Goal: Obtain resource: Download file/media

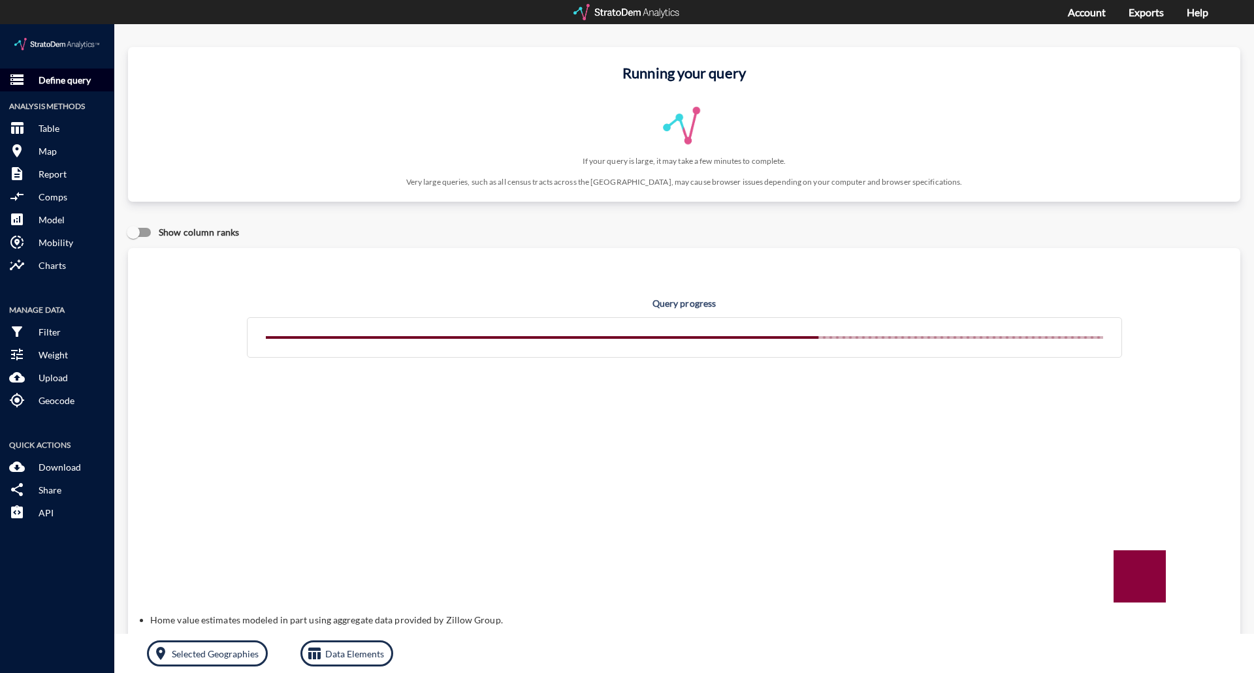
click p "Define query"
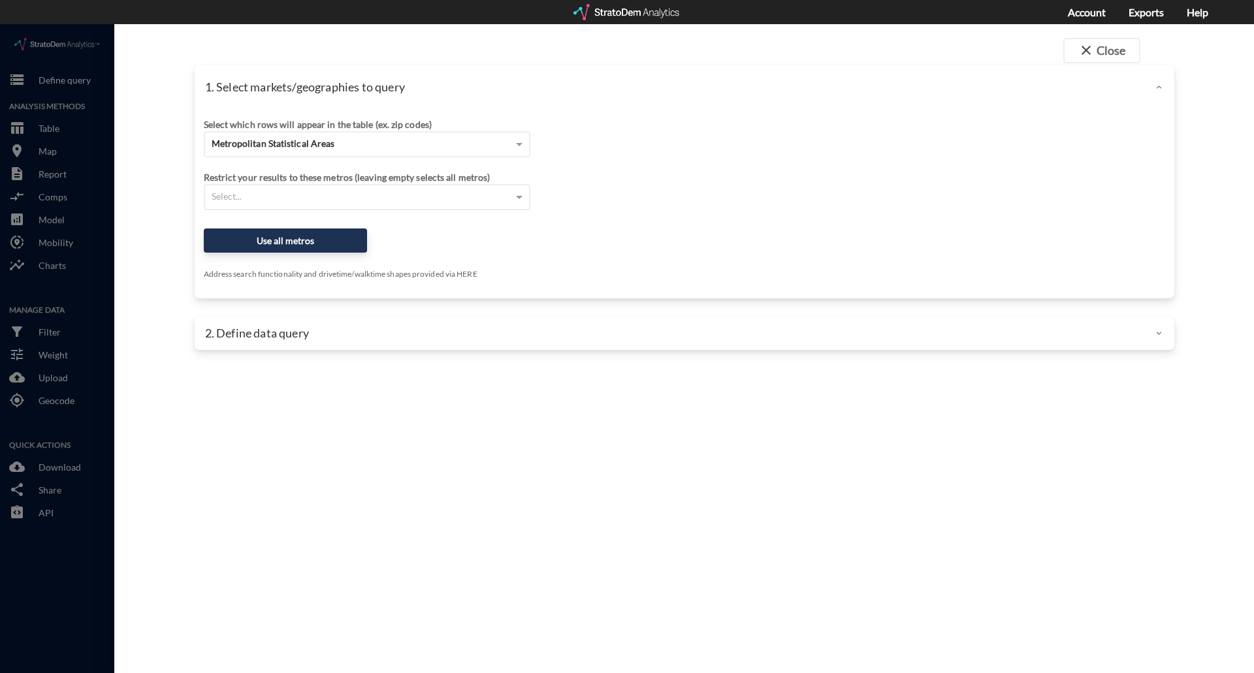
click p "2. Define data query"
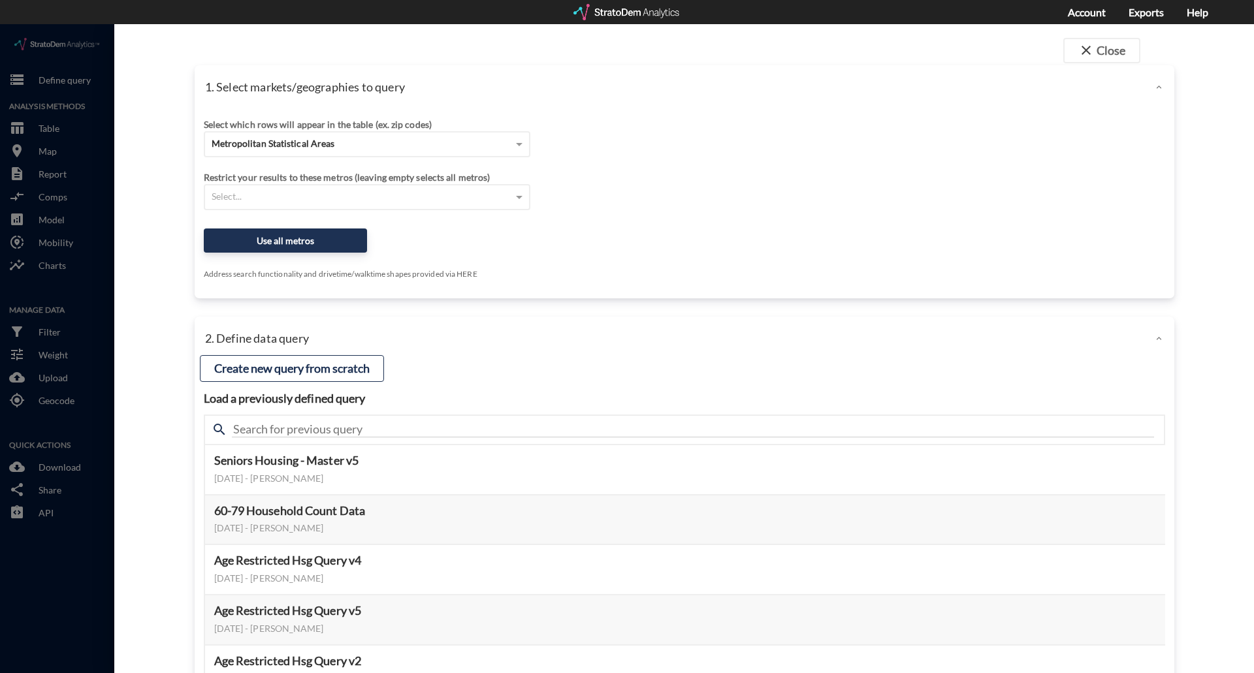
scroll to position [121, 0]
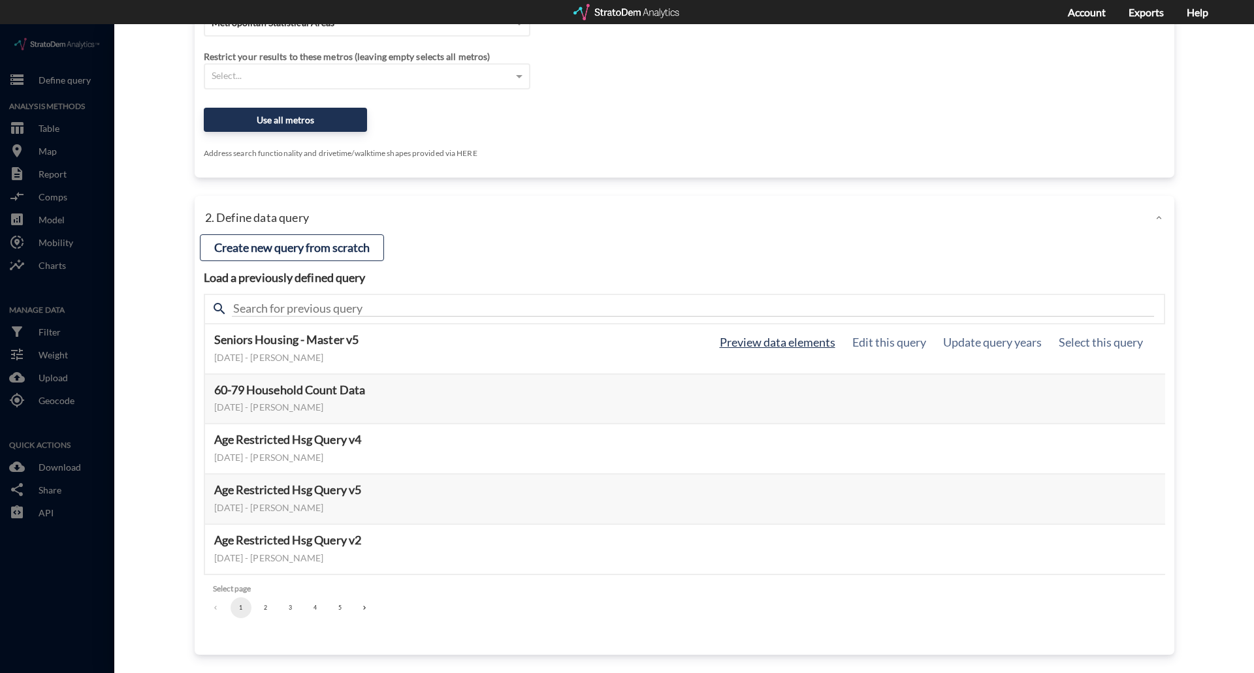
click button "Preview data elements"
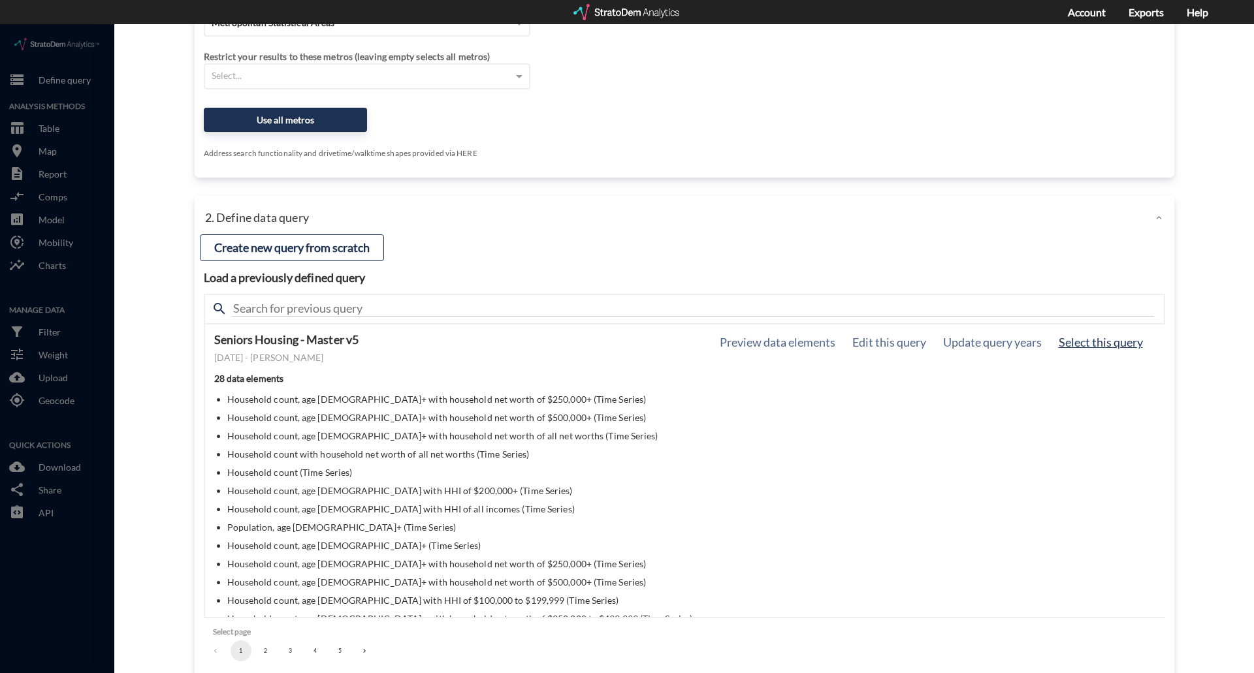
click button "Select this query"
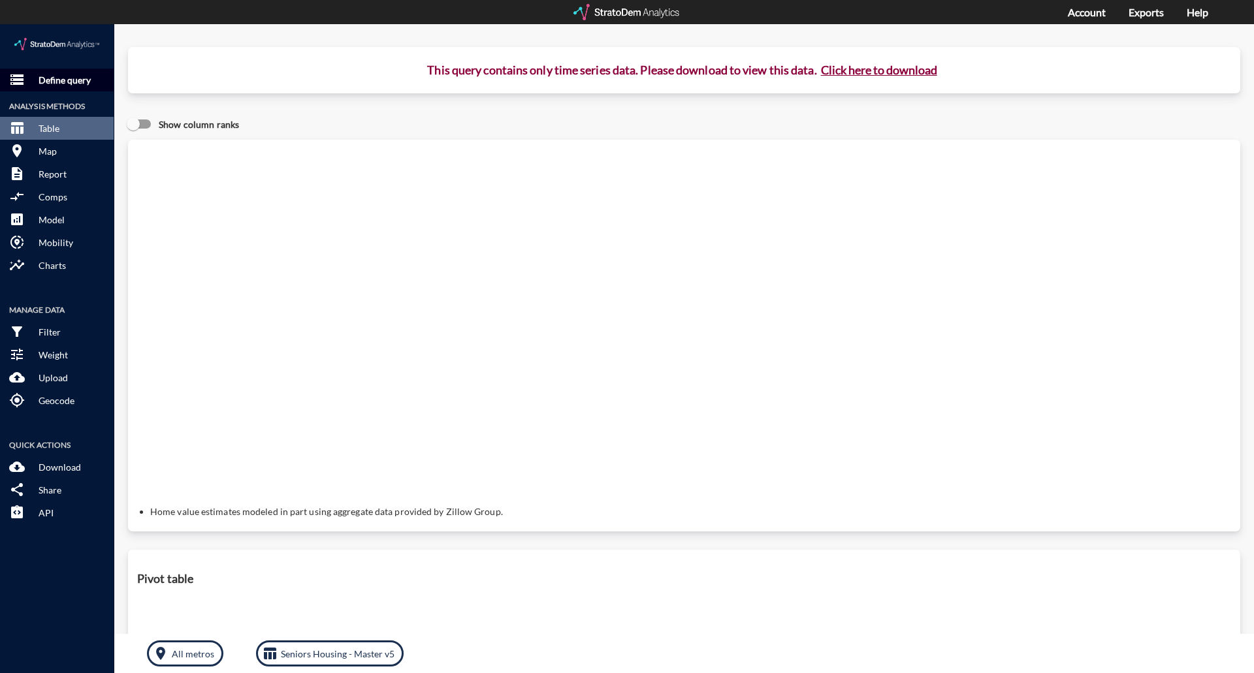
click p "Define query"
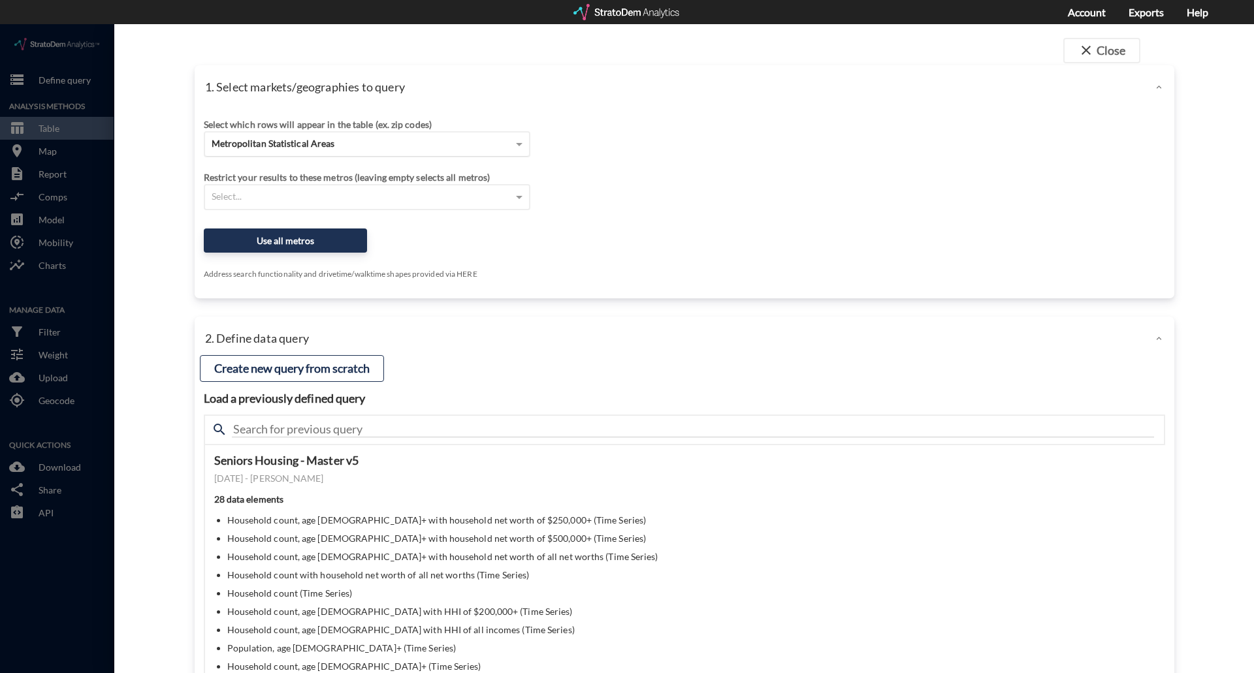
click div "Metropolitan Statistical Areas"
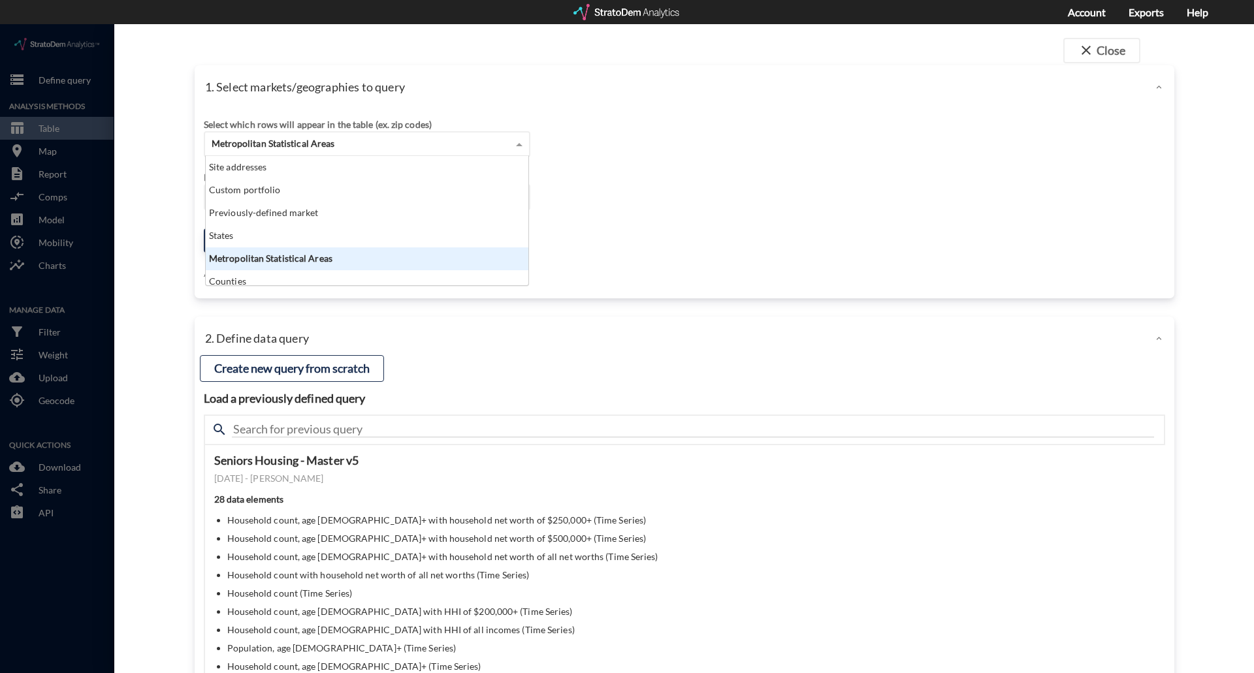
scroll to position [120, 315]
click div "Metropolitan Statistical Areas"
click div "Restrict your results to these metros (leaving empty selects all metros) Select…"
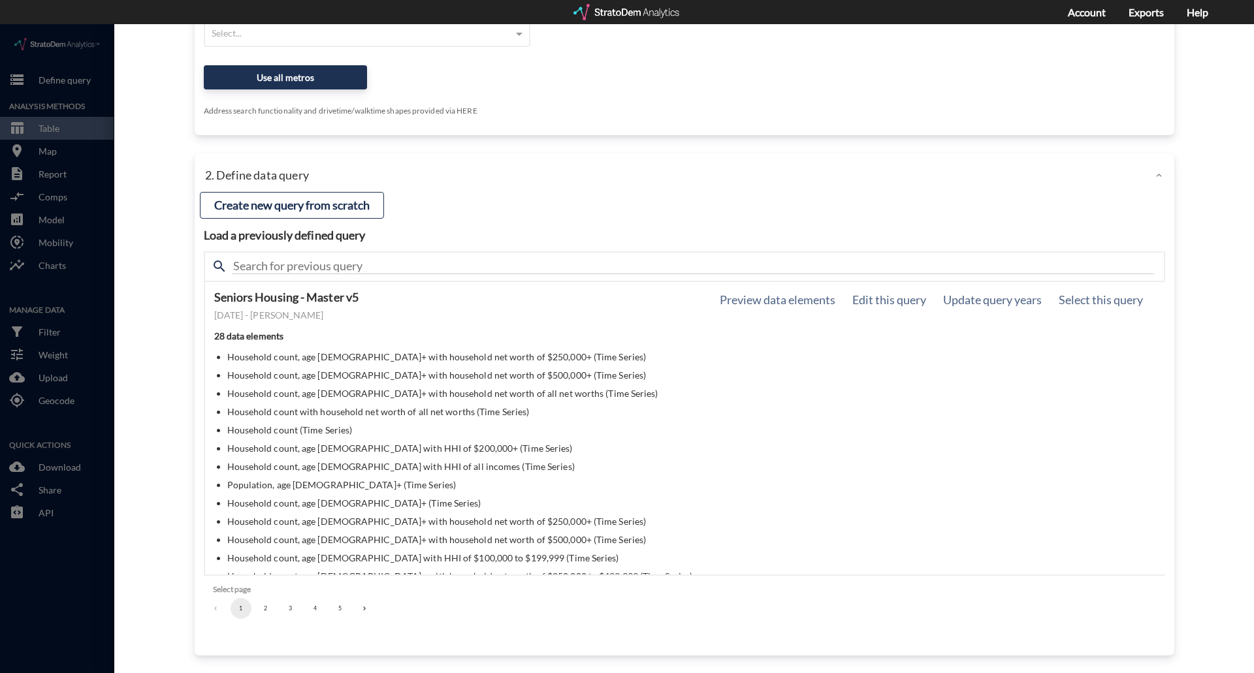
scroll to position [164, 0]
click button "Edit this query"
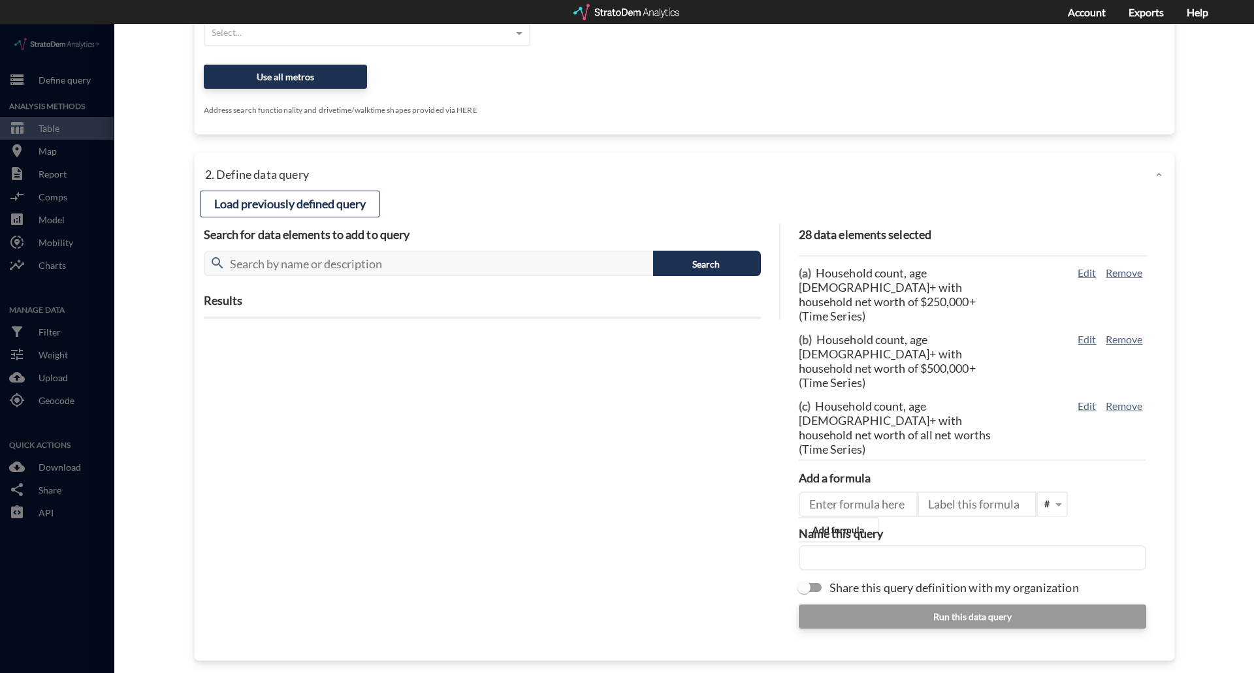
click input "Share this query definition with my organization"
checkbox input "true"
click icon
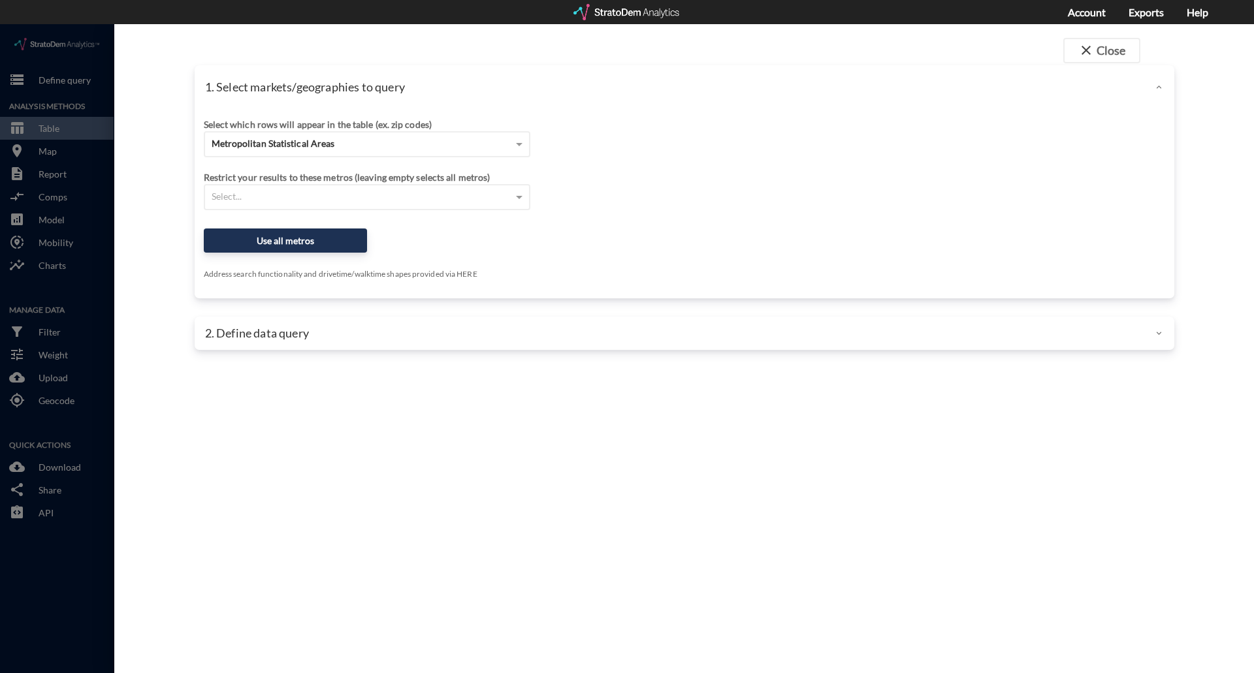
scroll to position [0, 0]
click div "2. Define data query"
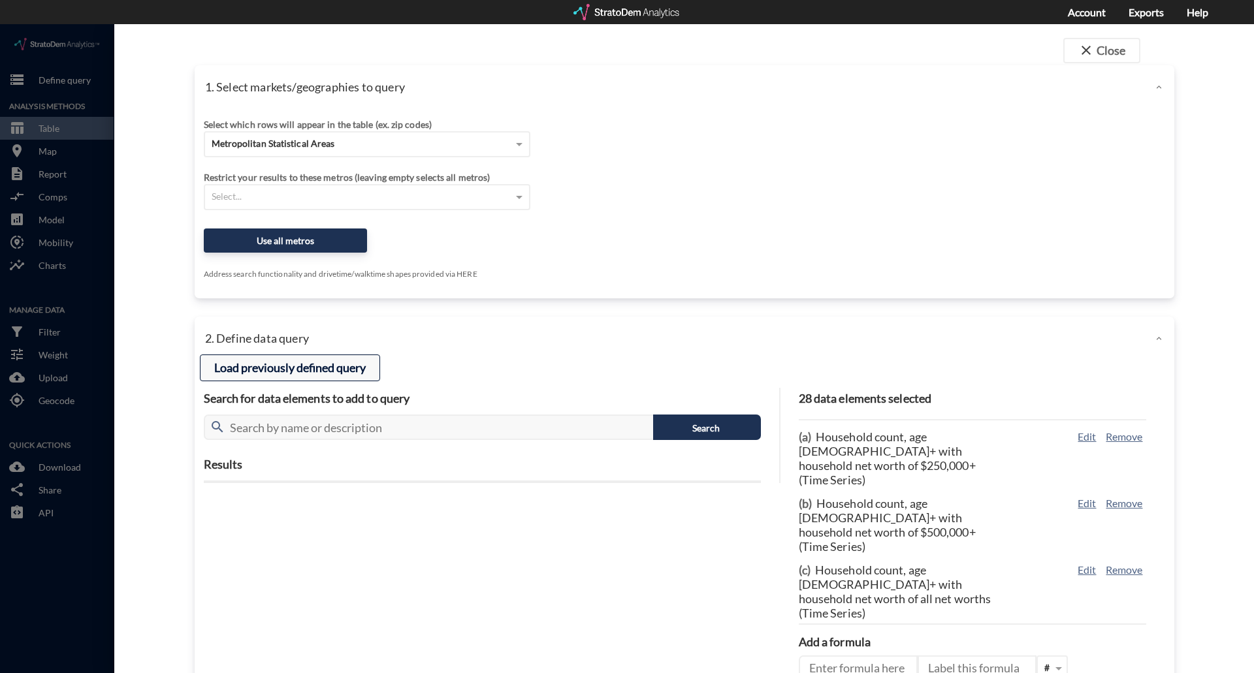
click button "Load previously defined query"
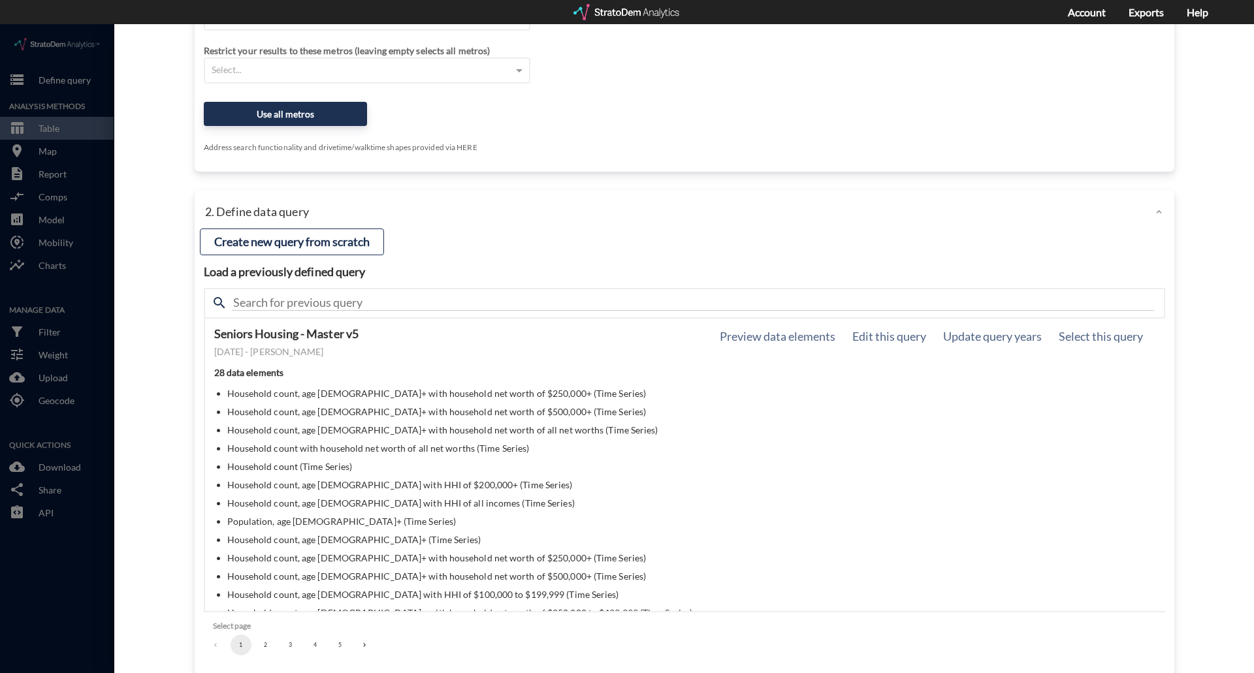
scroll to position [164, 0]
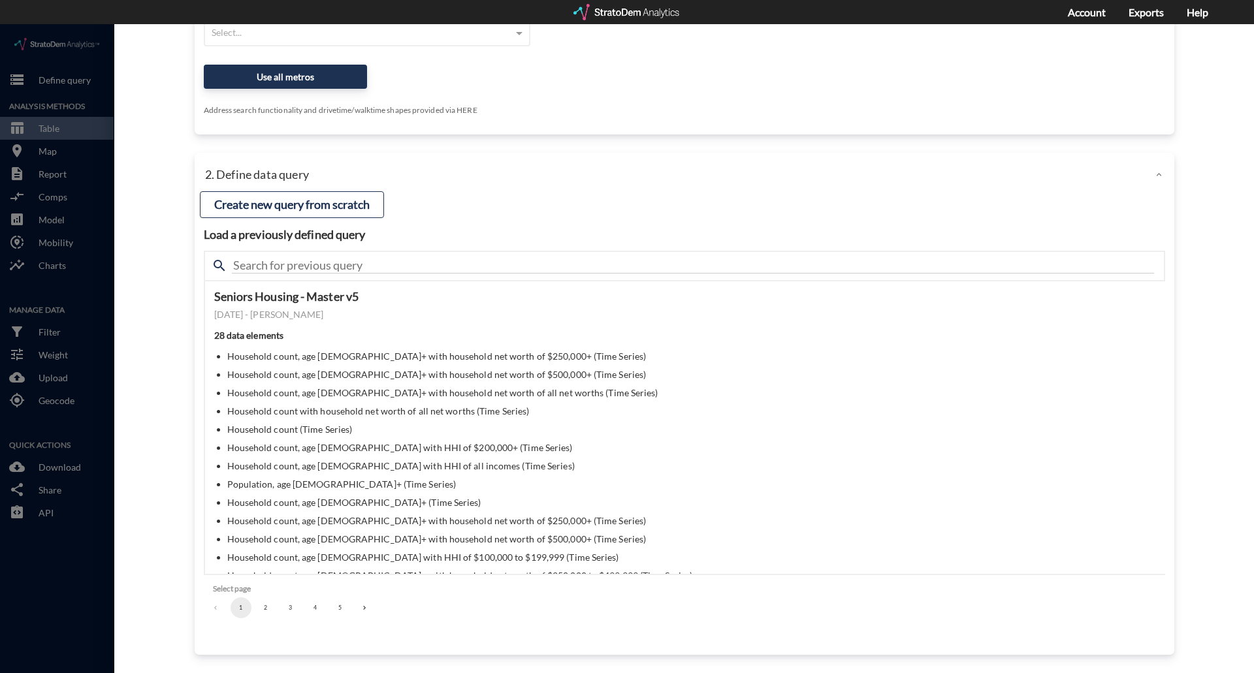
click div "close Close 1. Select markets/geographies to query Select which rows will appea…"
click div
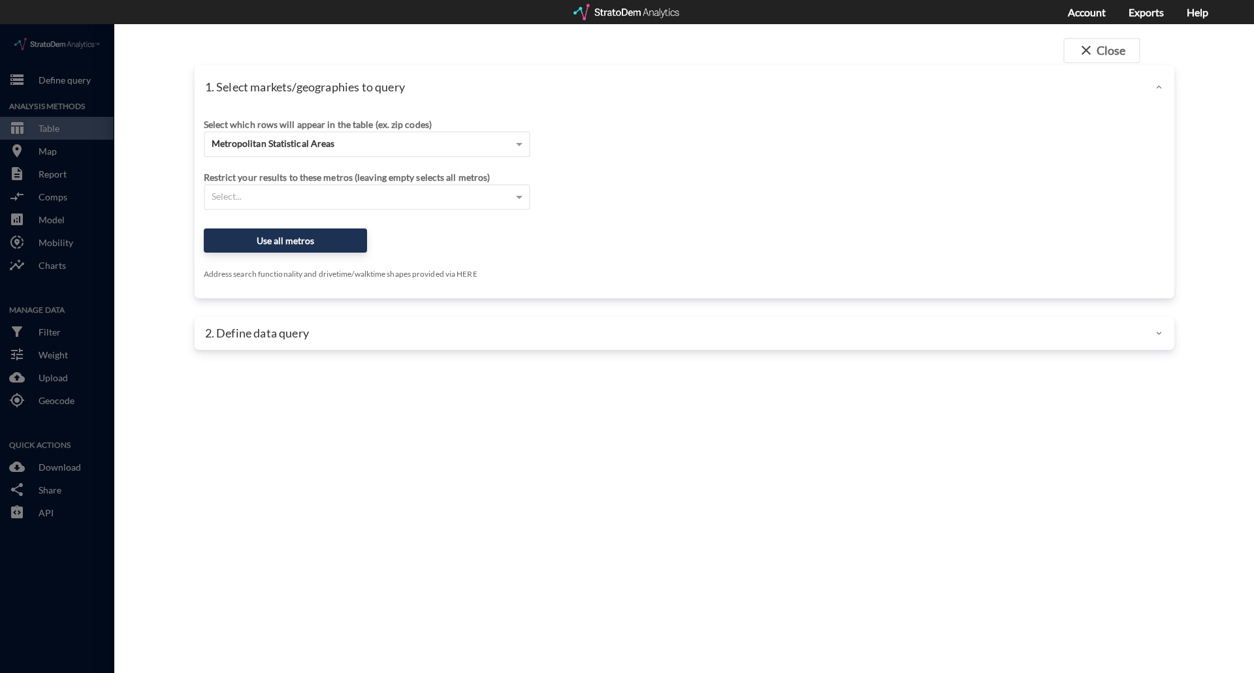
click div "1. Select markets/geographies to query Select which rows will appear in the tab…"
click div "Metropolitan Statistical Areas"
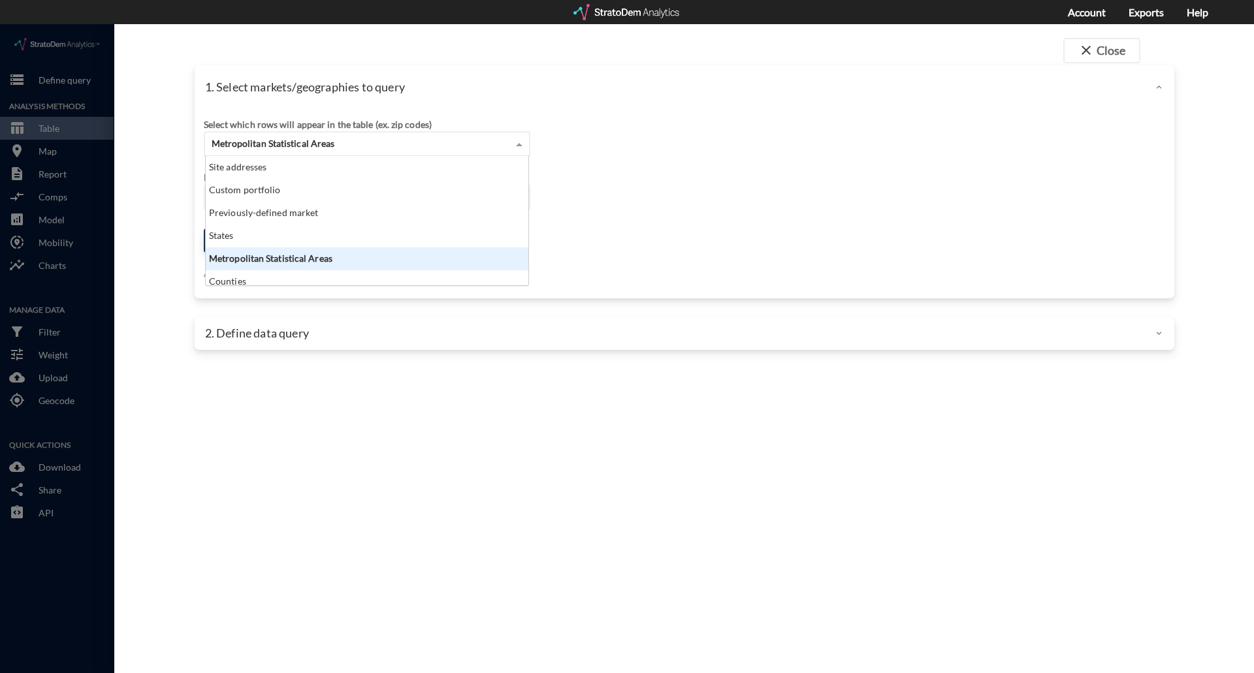
scroll to position [120, 315]
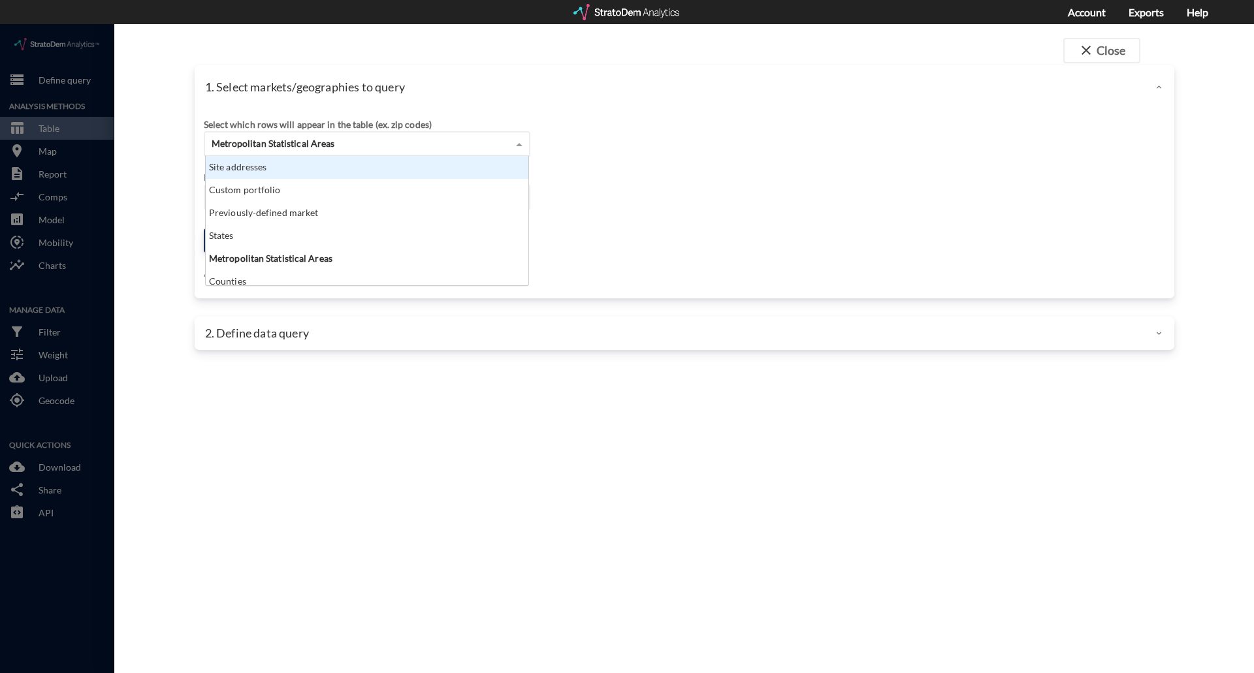
click div "Site addresses"
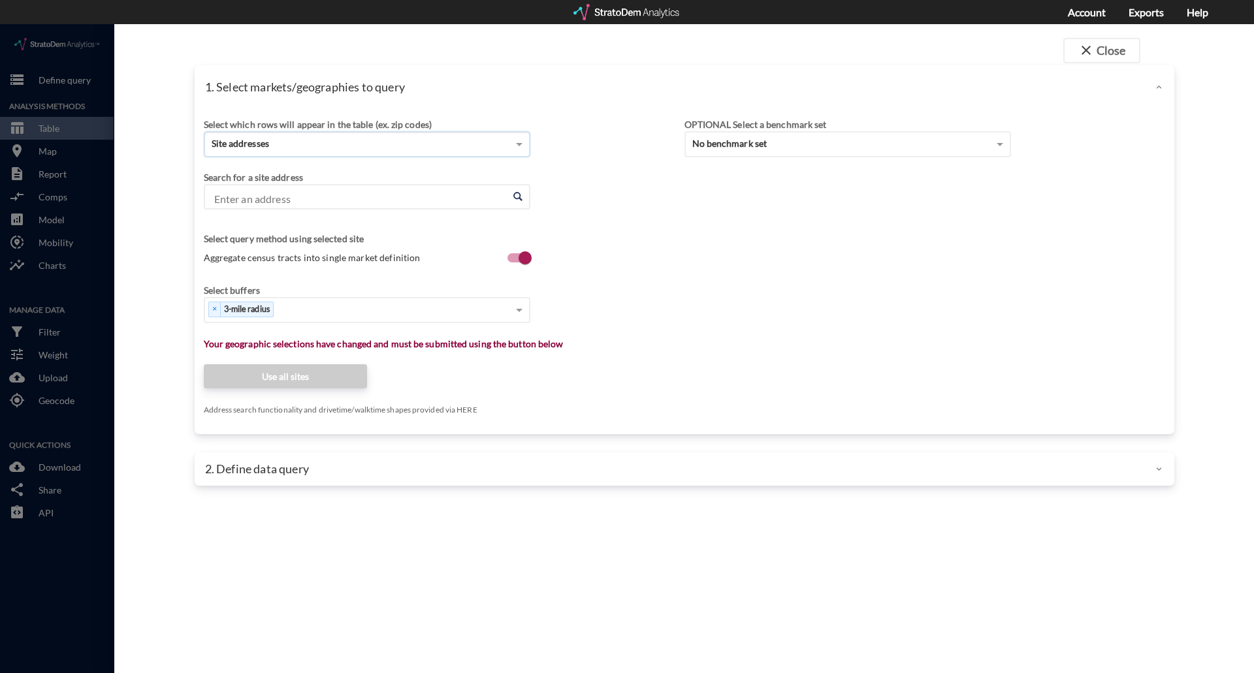
click input "Enter an address"
paste input "[STREET_ADDRESS]"
click li "[STREET_ADDRESS][US_STATE]"
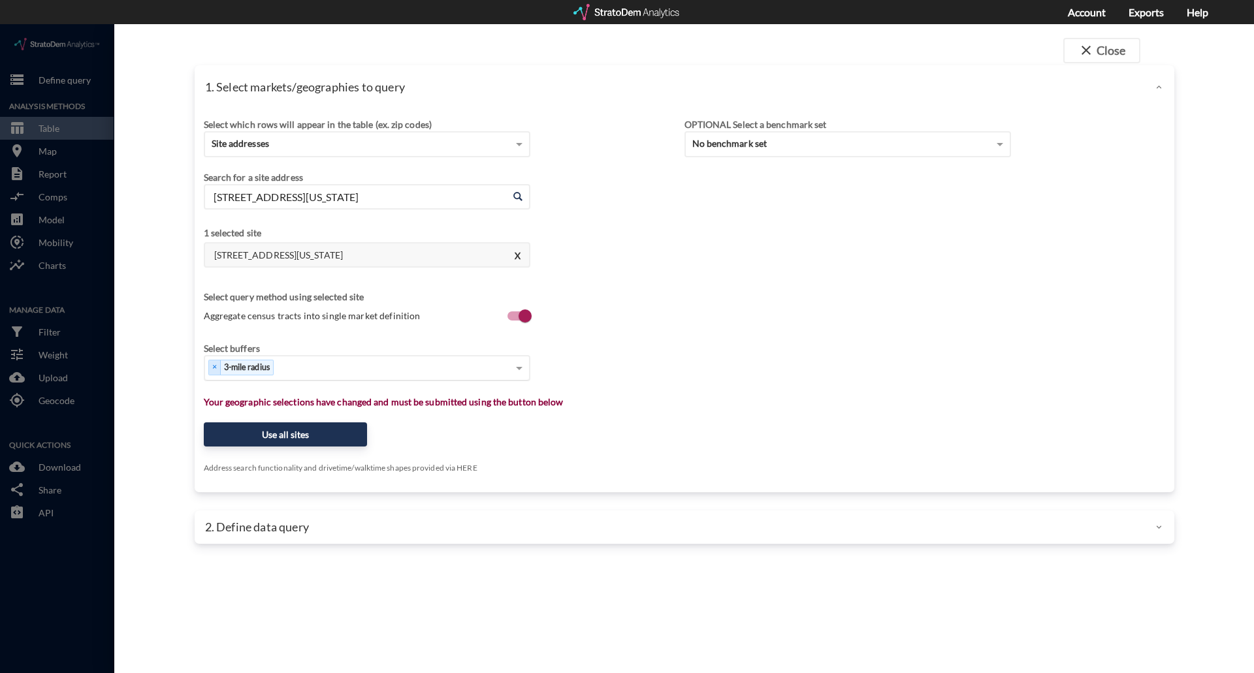
type input "[STREET_ADDRESS][US_STATE]"
click div "Select..."
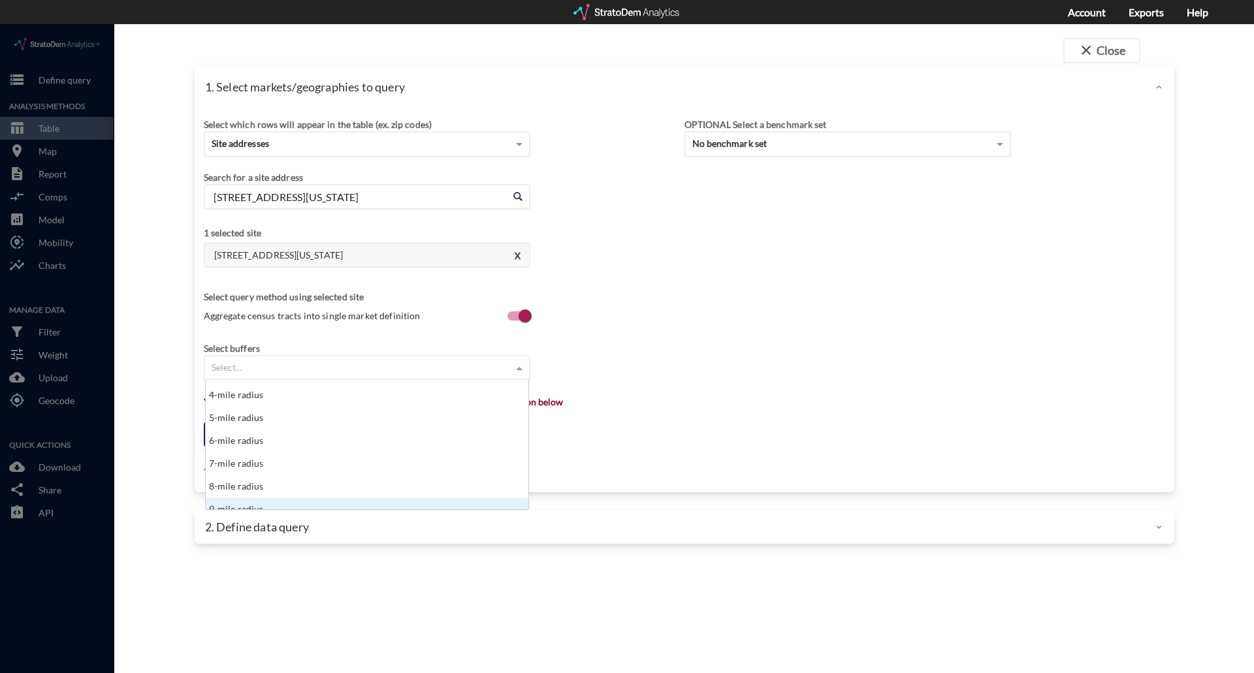
scroll to position [65, 0]
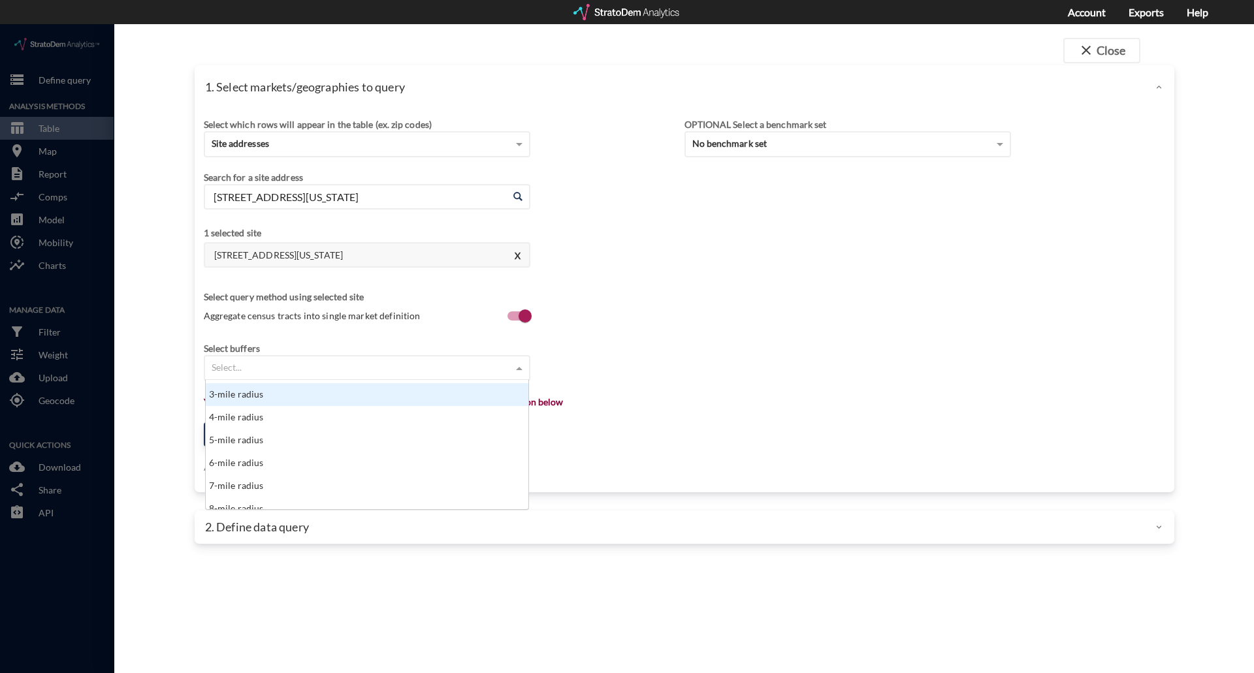
click div "Select buffers Select... 0.5-mile radius 1-mile radius 2-mile radius 3-mile rad…"
click div "Select..."
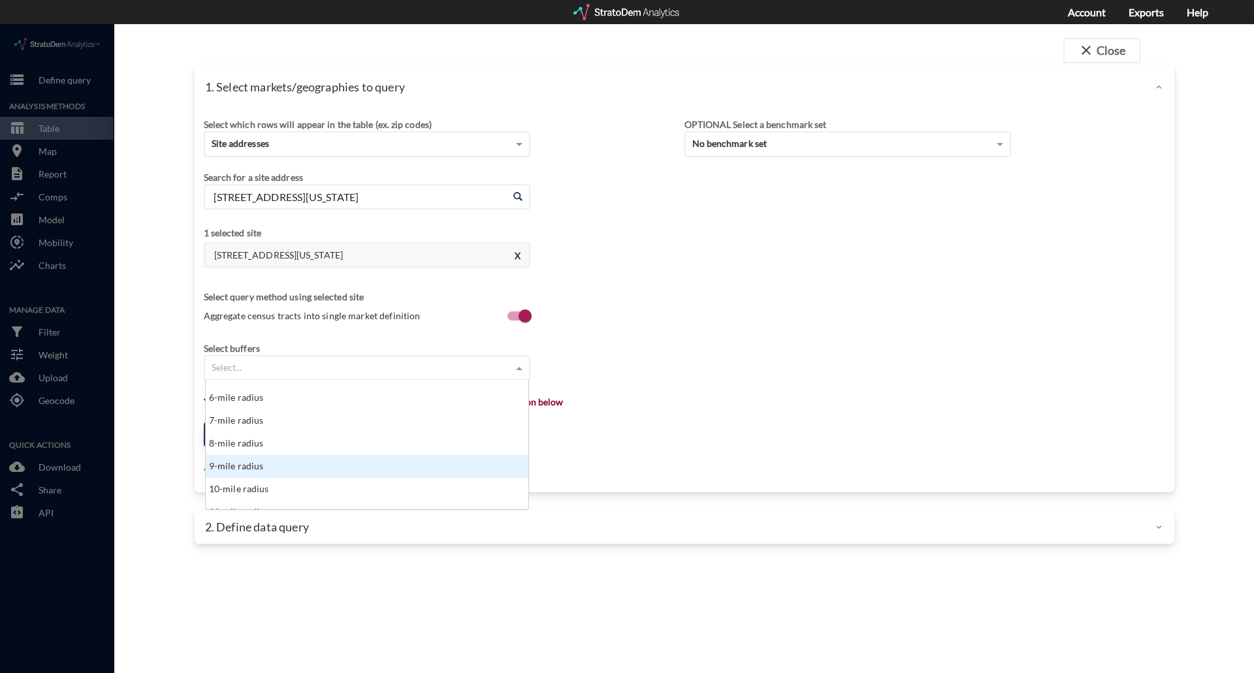
click div "9-mile radius"
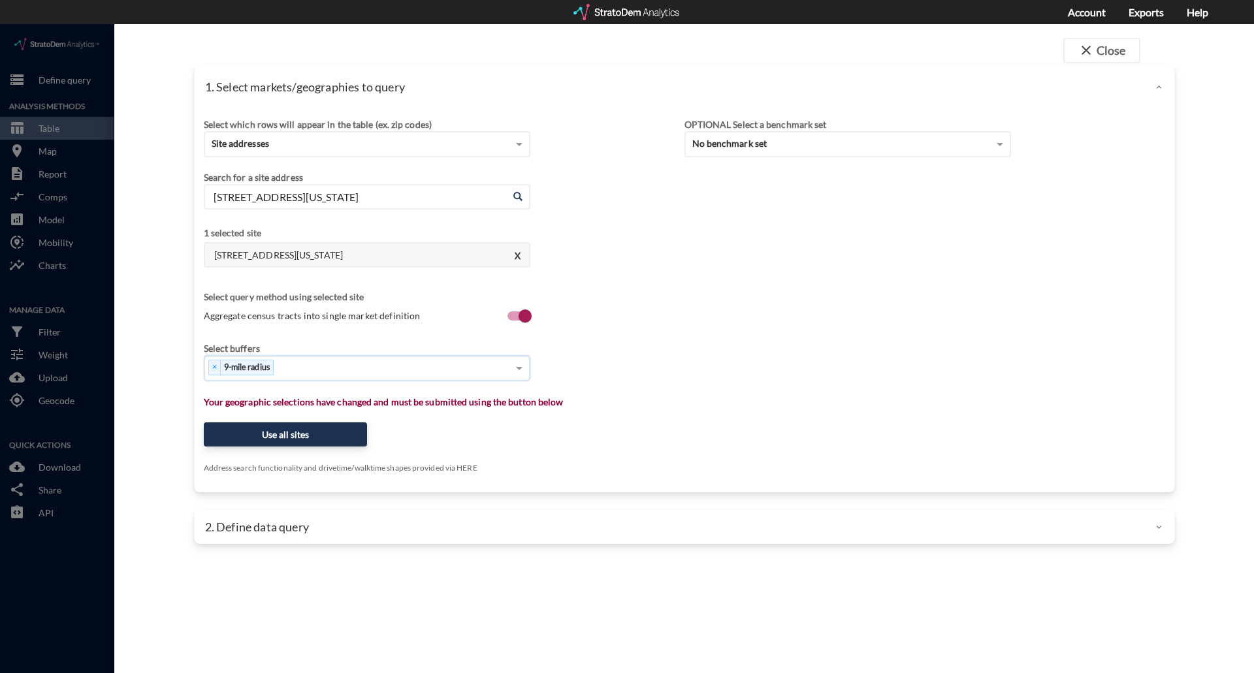
click div "× 9-mile radius"
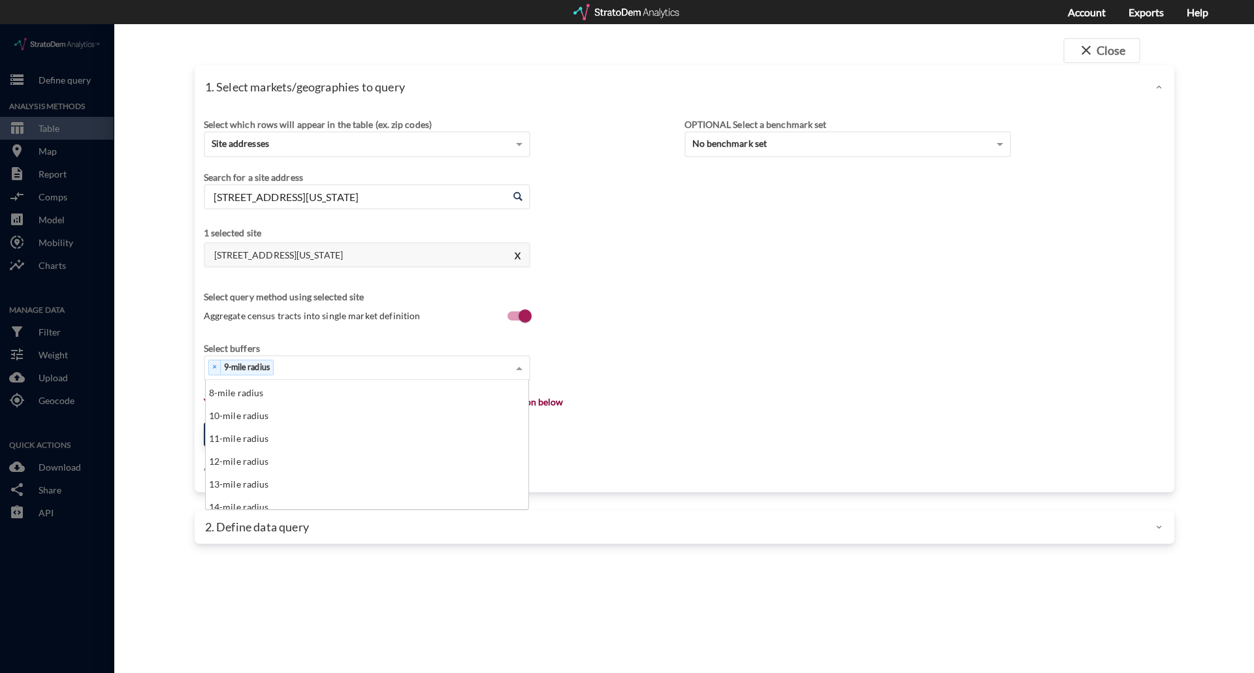
scroll to position [196, 0]
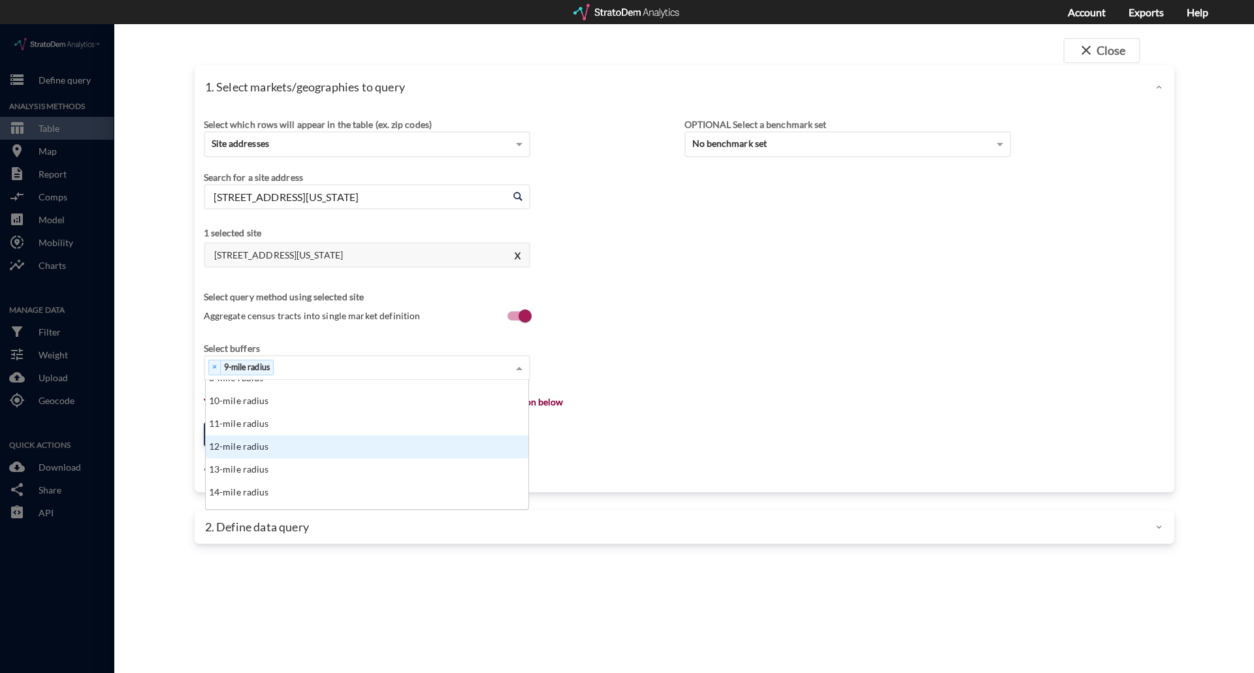
click div "12-mile radius"
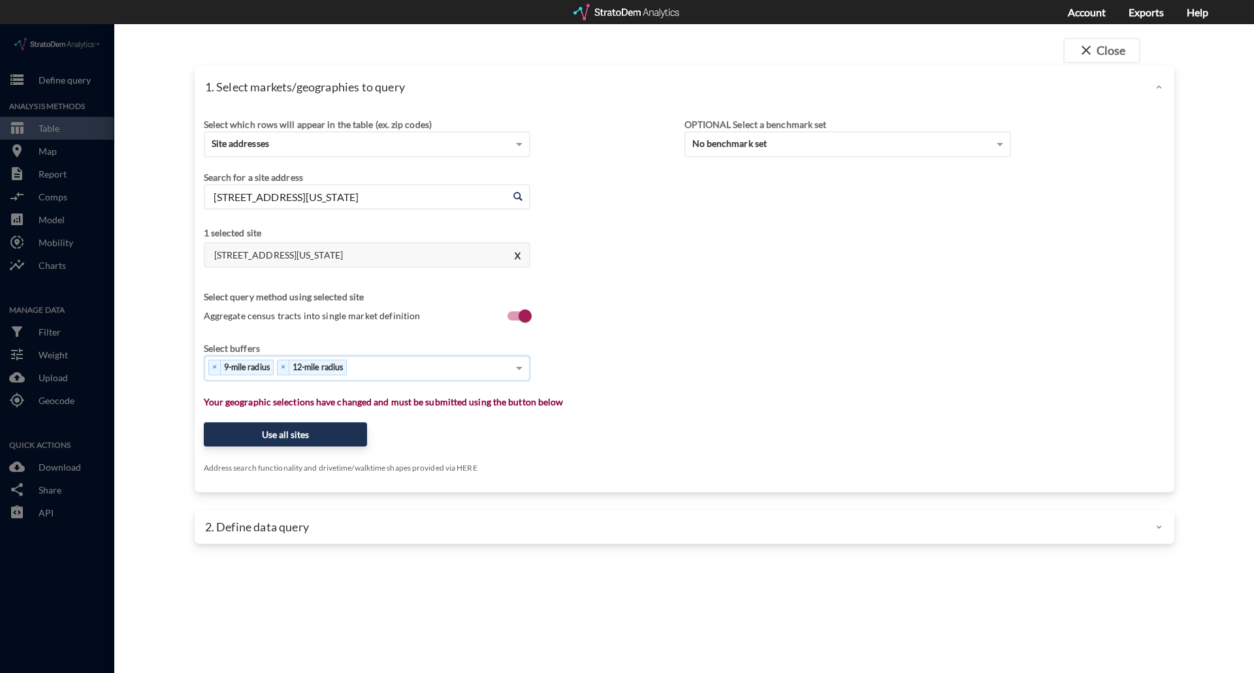
click div "× 9-mile radius × 12-mile radius"
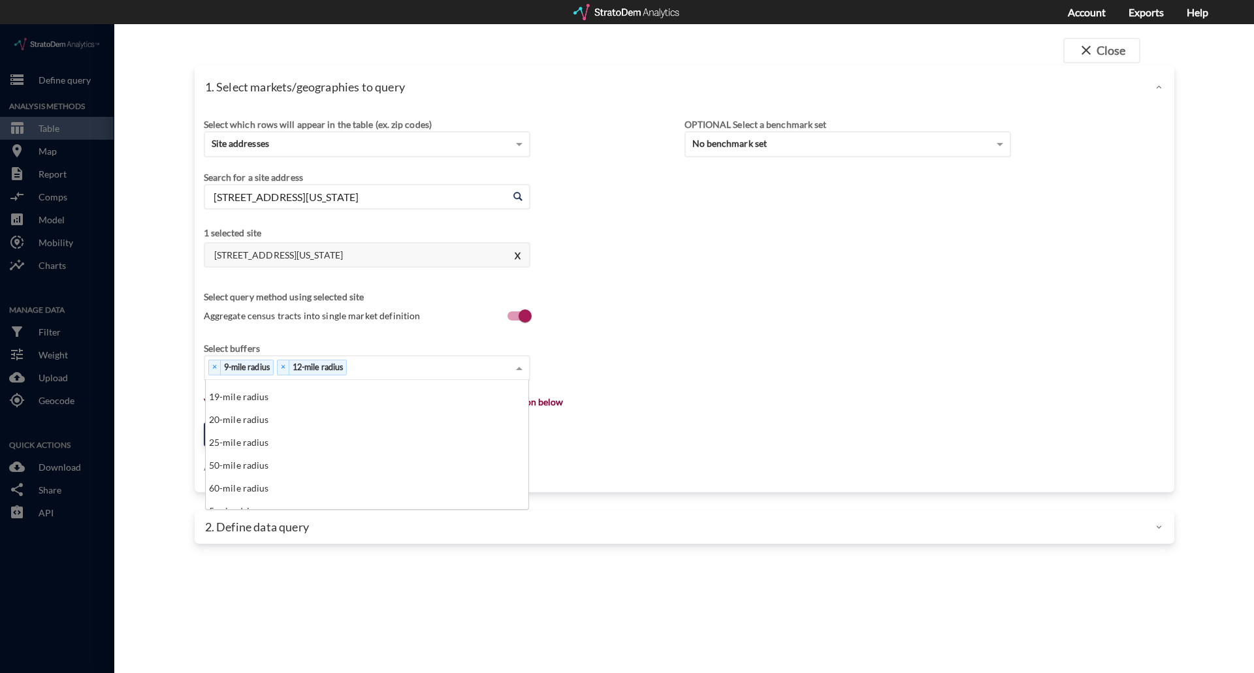
scroll to position [392, 0]
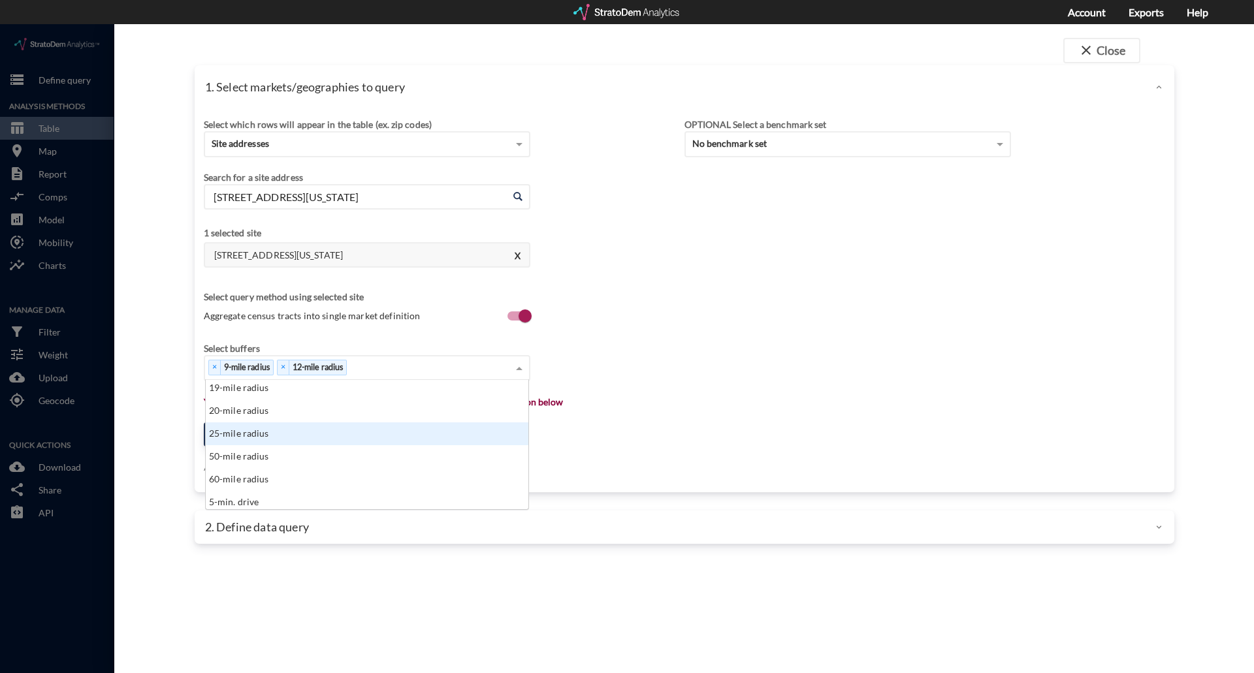
click div "20-mile radius"
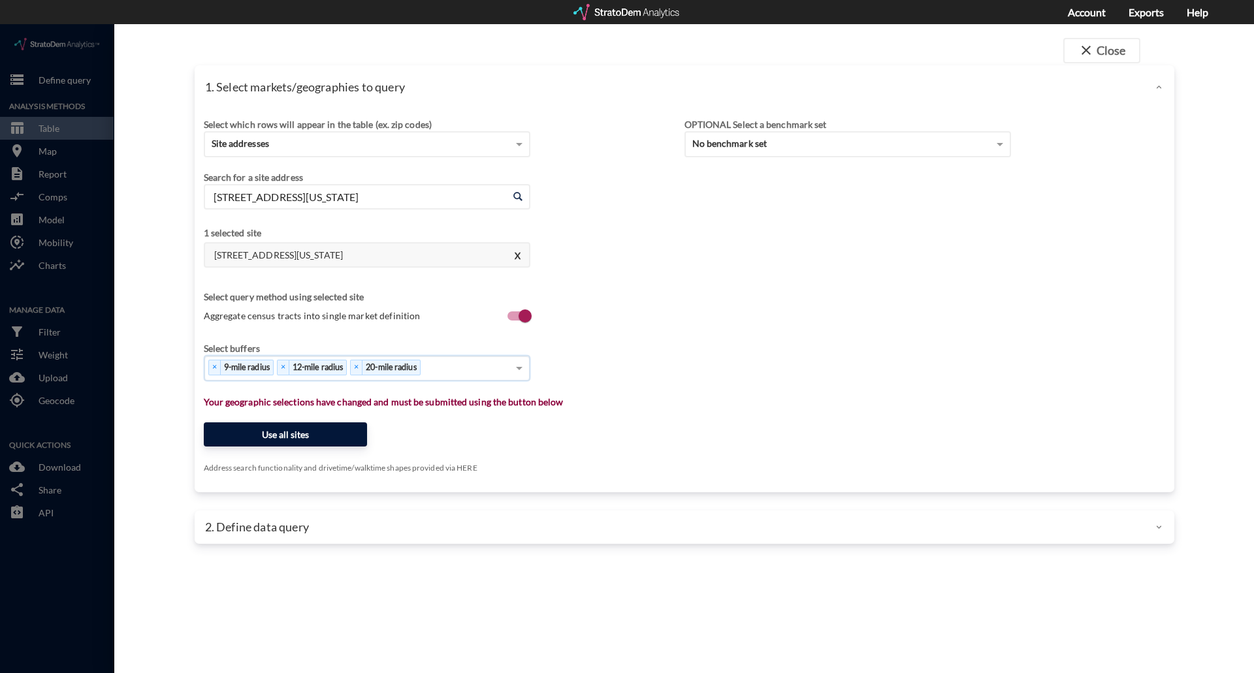
click button "Use all sites"
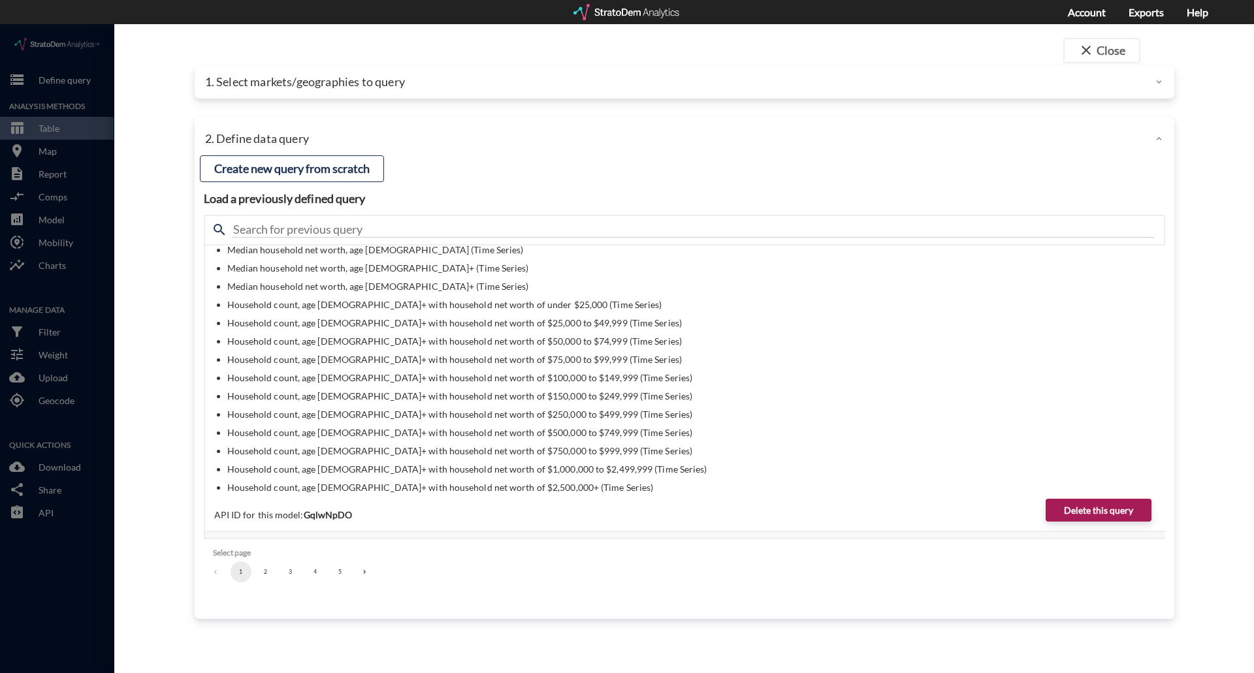
scroll to position [0, 0]
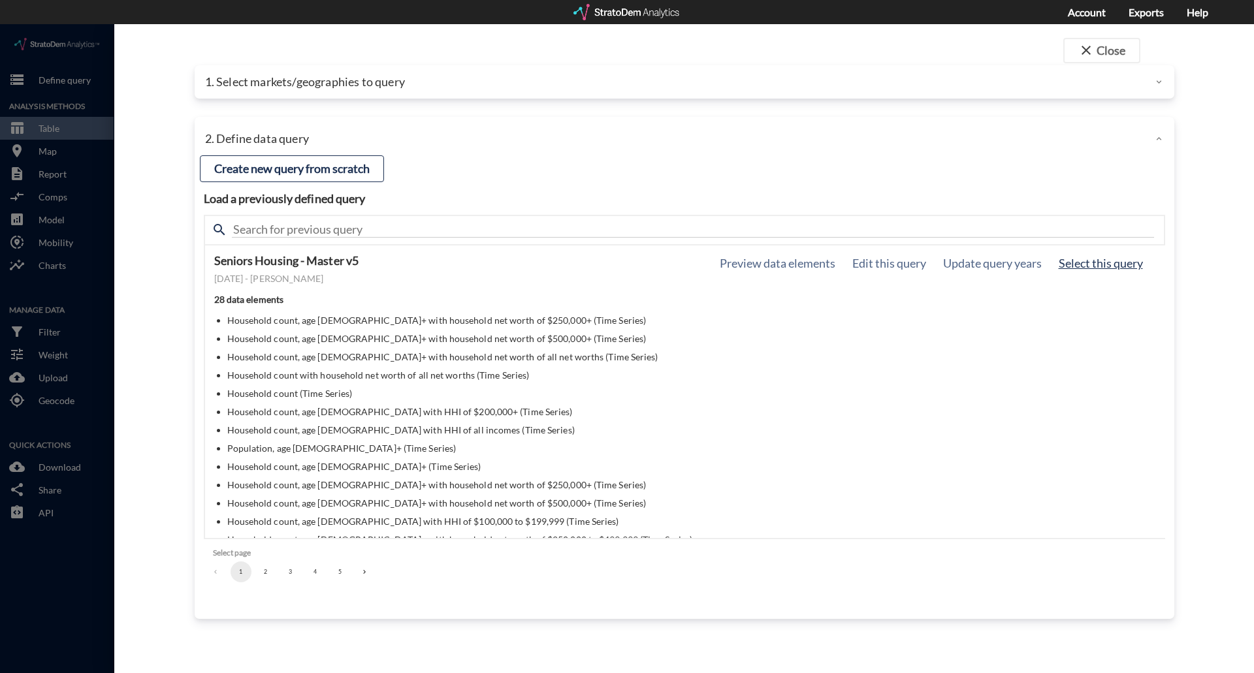
click button "Select this query"
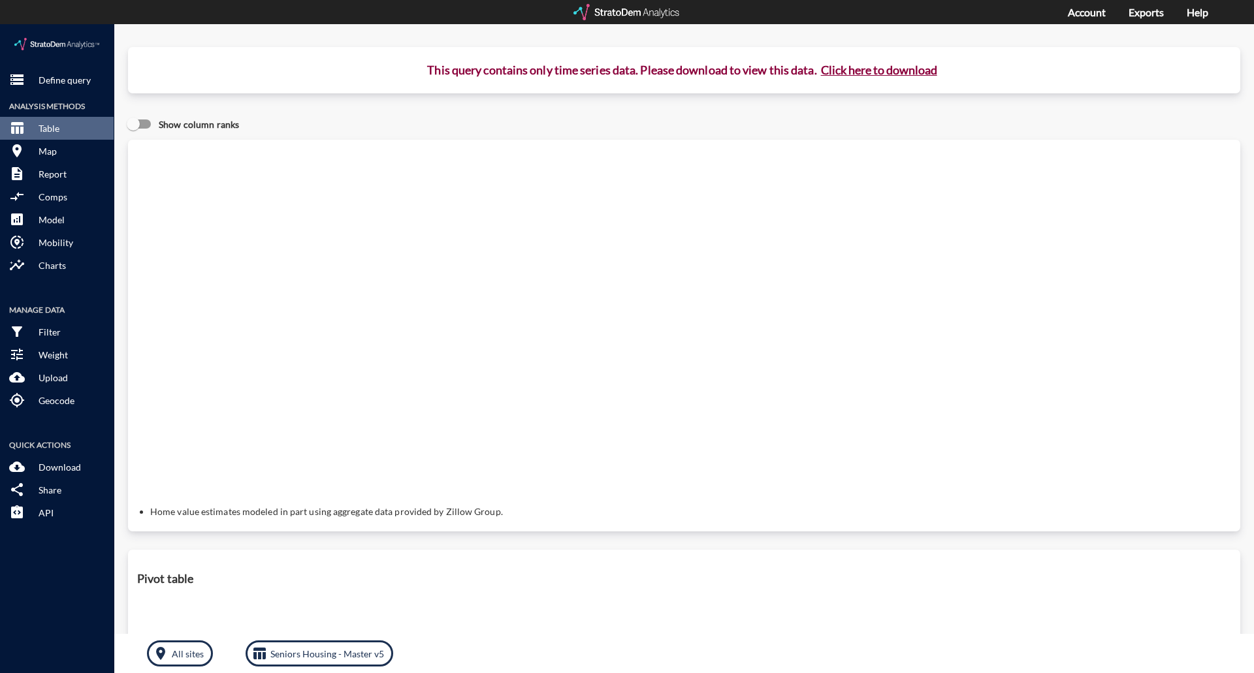
click button "Click here to download"
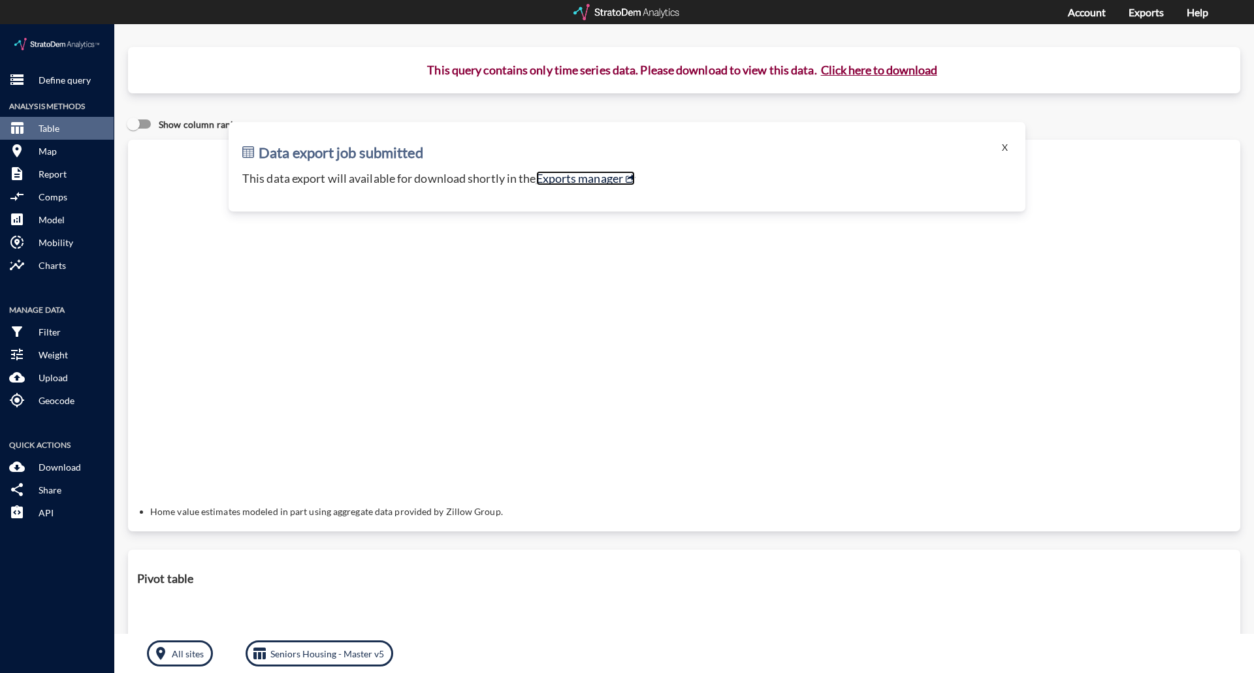
click link "Exports manager"
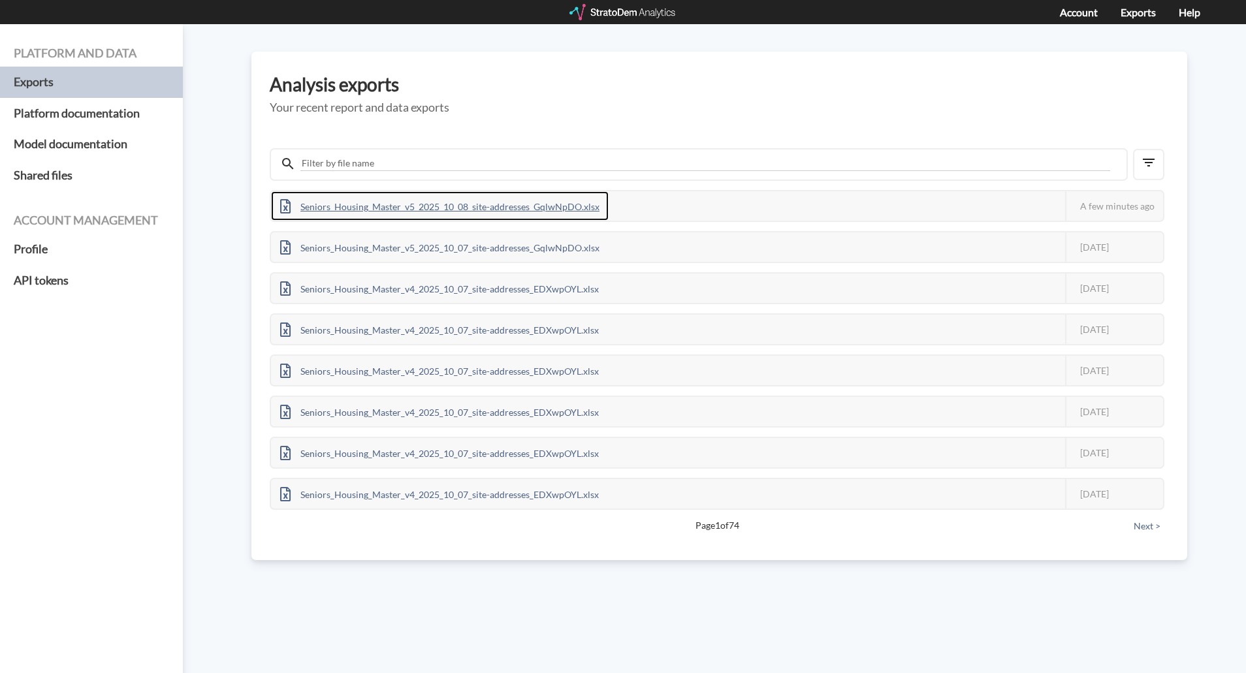
click at [427, 207] on div "Seniors_Housing_Master_v5_2025_10_08_site-addresses_GqlwNpDO.xlsx" at bounding box center [440, 205] width 338 height 29
